Goal: Check status

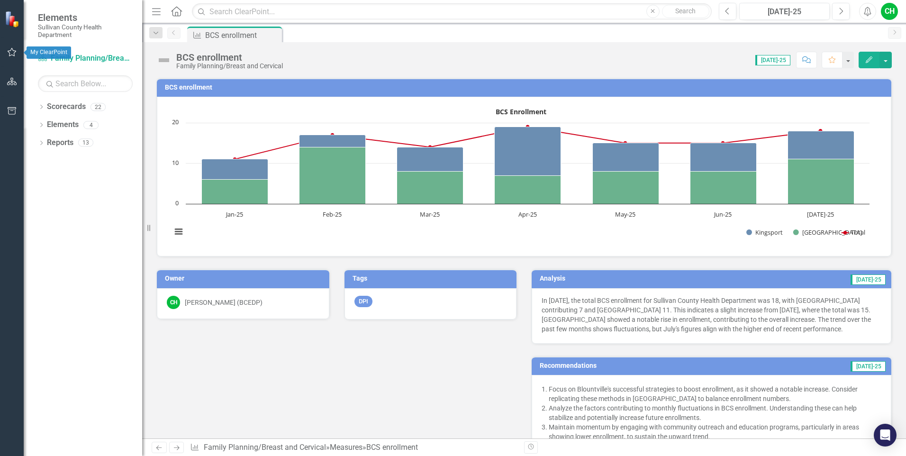
click at [15, 48] on icon "button" at bounding box center [12, 52] width 10 height 8
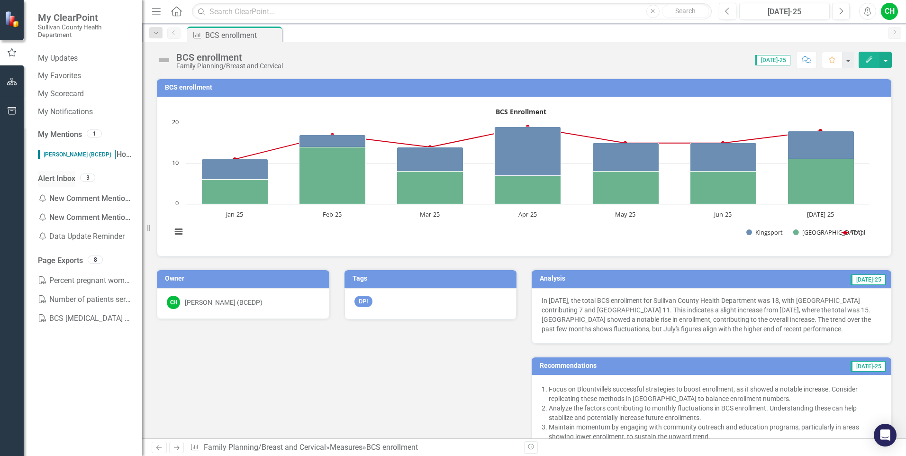
click at [53, 178] on link "Alert Inbox" at bounding box center [56, 178] width 37 height 11
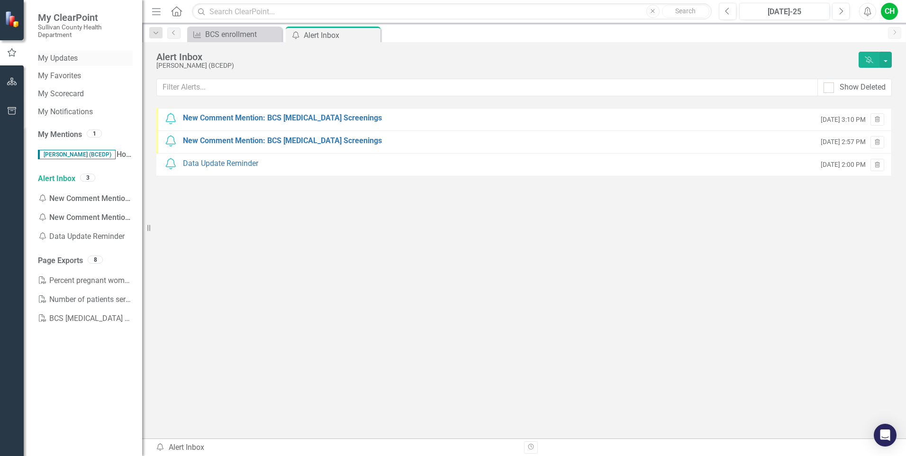
click at [65, 55] on link "My Updates" at bounding box center [85, 58] width 95 height 11
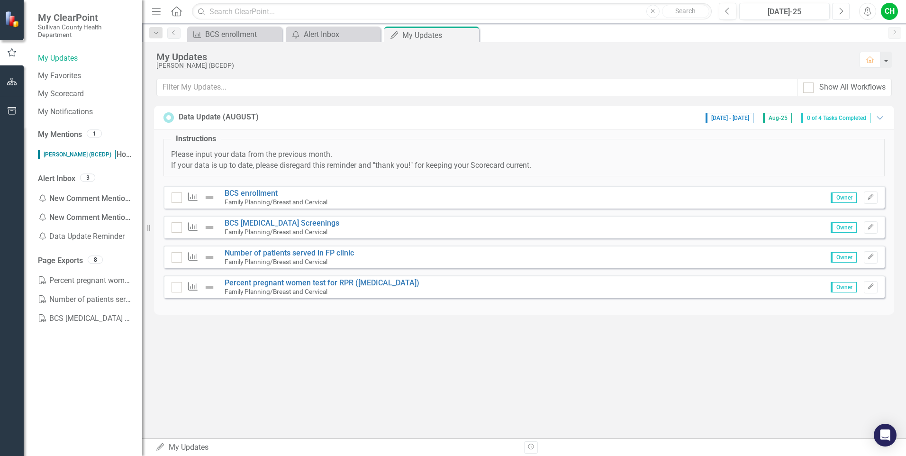
click at [843, 10] on icon "Next" at bounding box center [840, 11] width 5 height 9
click at [731, 9] on button "Previous" at bounding box center [728, 11] width 18 height 17
click at [841, 11] on icon "Next" at bounding box center [840, 11] width 5 height 9
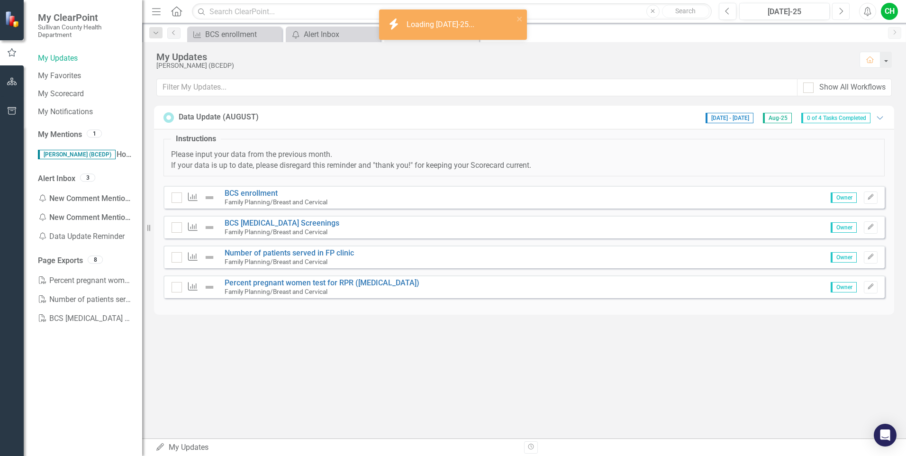
click at [841, 11] on icon "Next" at bounding box center [840, 11] width 5 height 9
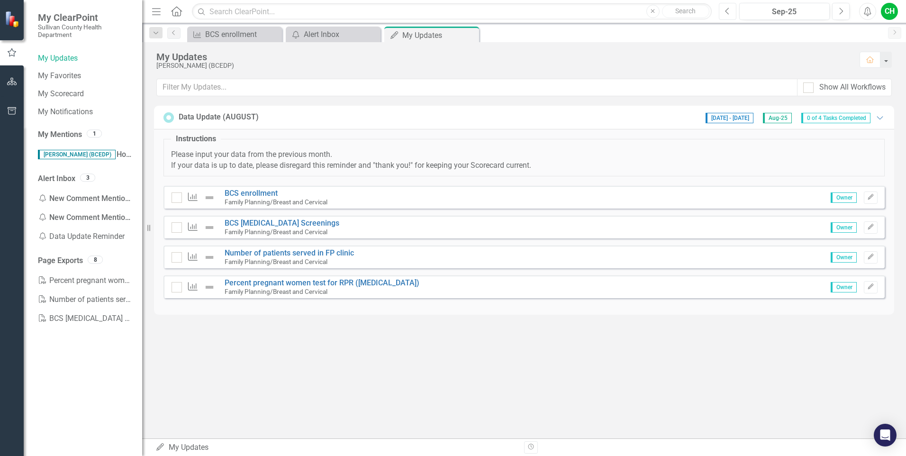
click at [725, 10] on icon "Previous" at bounding box center [727, 11] width 5 height 9
